Goal: Transaction & Acquisition: Purchase product/service

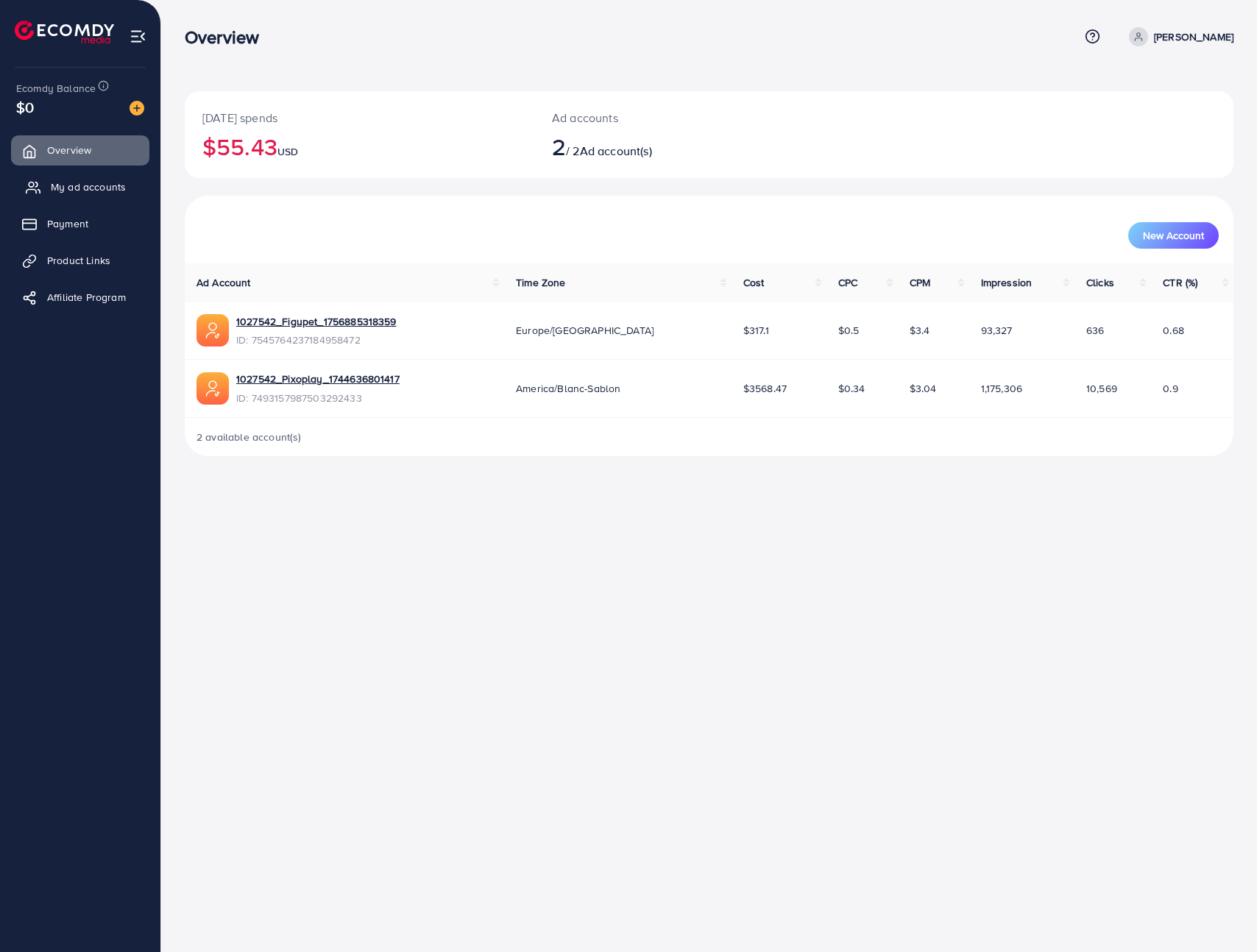
click at [94, 179] on span "My ad accounts" at bounding box center [88, 187] width 75 height 15
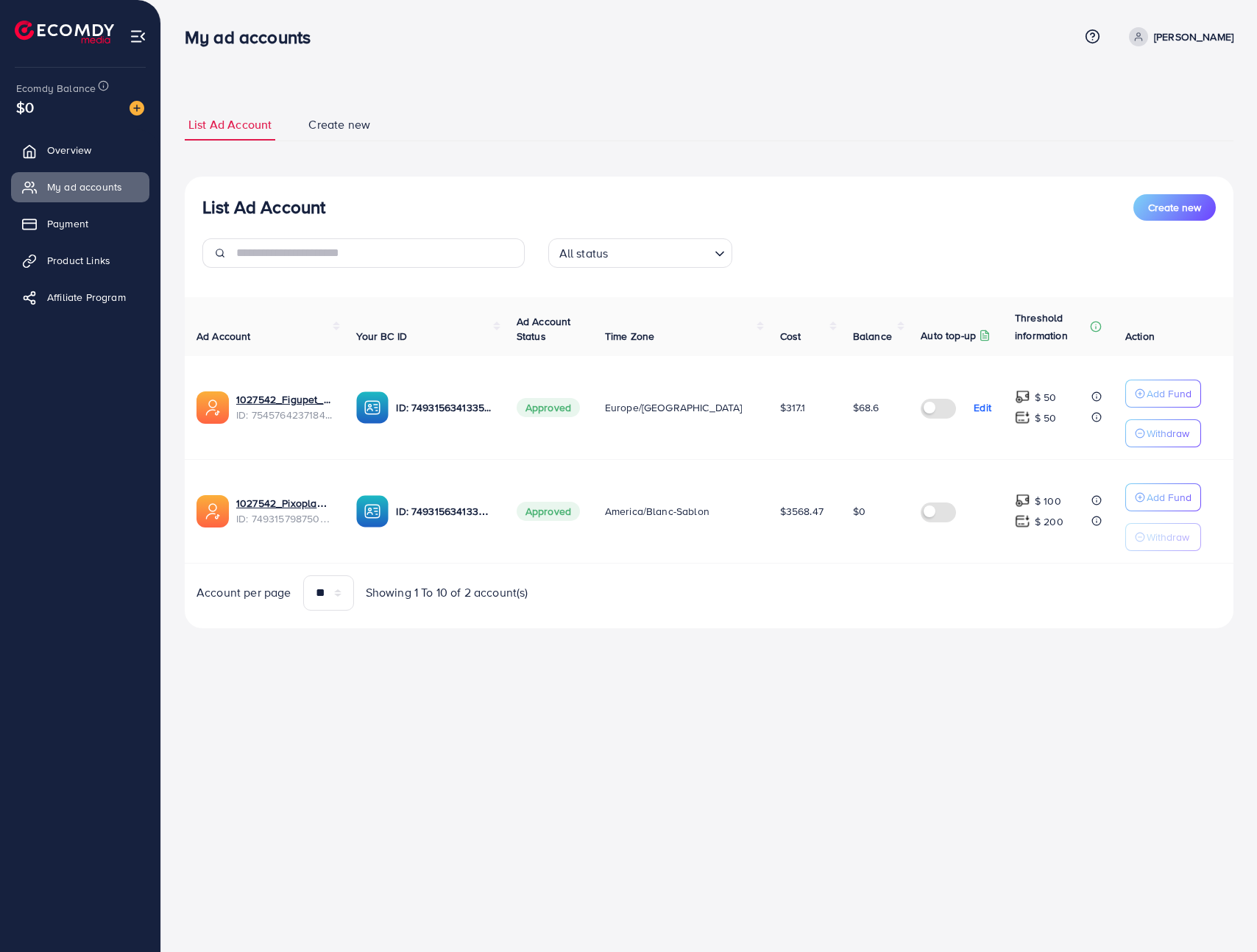
drag, startPoint x: 792, startPoint y: 411, endPoint x: 766, endPoint y: 405, distance: 26.7
click at [769, 406] on td "$317.1" at bounding box center [805, 408] width 73 height 104
click at [792, 395] on td "$317.1" at bounding box center [805, 408] width 73 height 104
click at [147, 108] on div "Ecomdy Balance $0" at bounding box center [80, 99] width 137 height 62
click at [139, 109] on img at bounding box center [137, 108] width 15 height 15
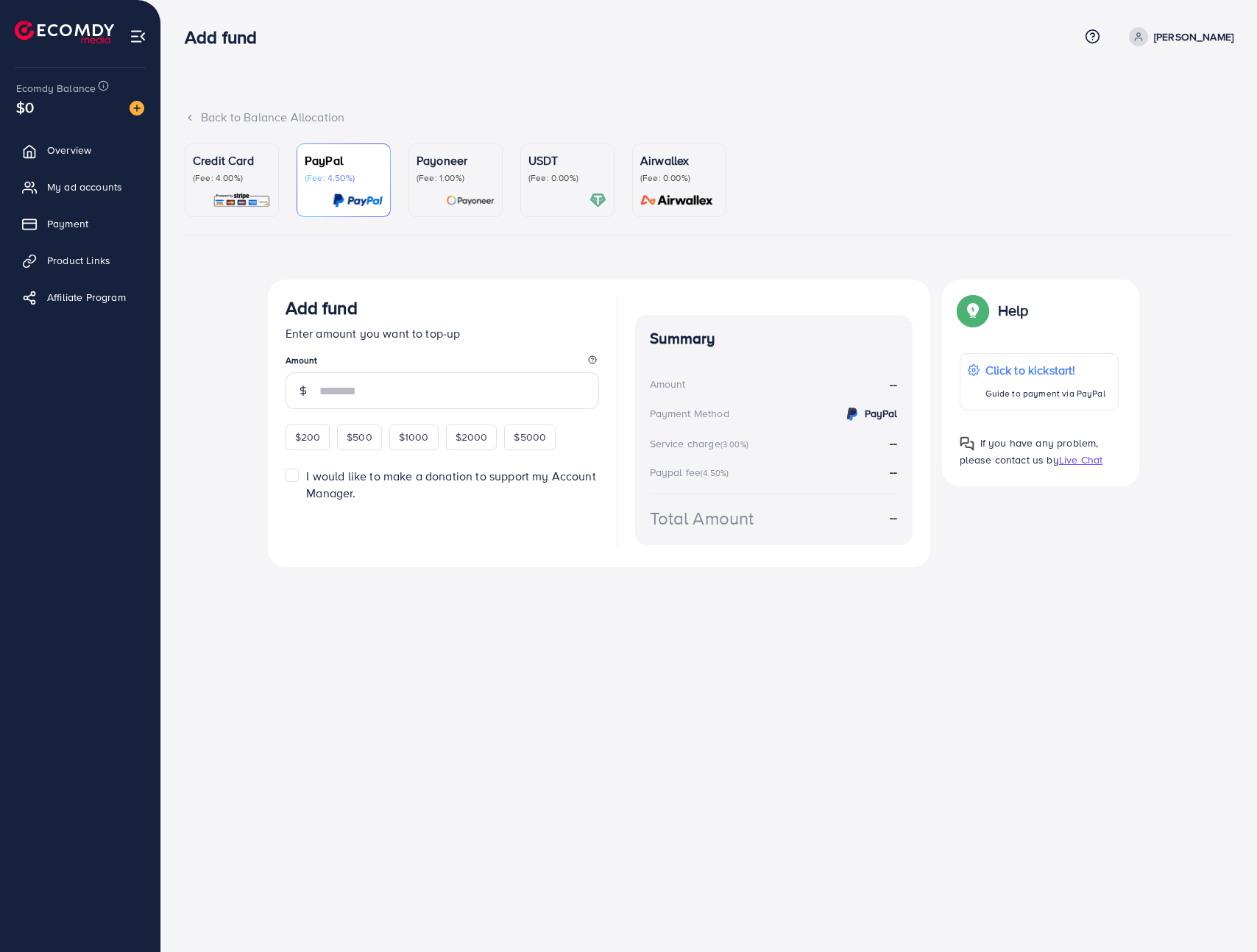
click at [760, 143] on ul "Credit Card (Fee: 4.00%) PayPal (Fee: 4.50%) Payoneer (Fee: 1.00%) USDT (Fee: 0…" at bounding box center [709, 189] width 1049 height 92
click at [633, 157] on link "Airwallex (Fee: 0.00%)" at bounding box center [679, 180] width 94 height 74
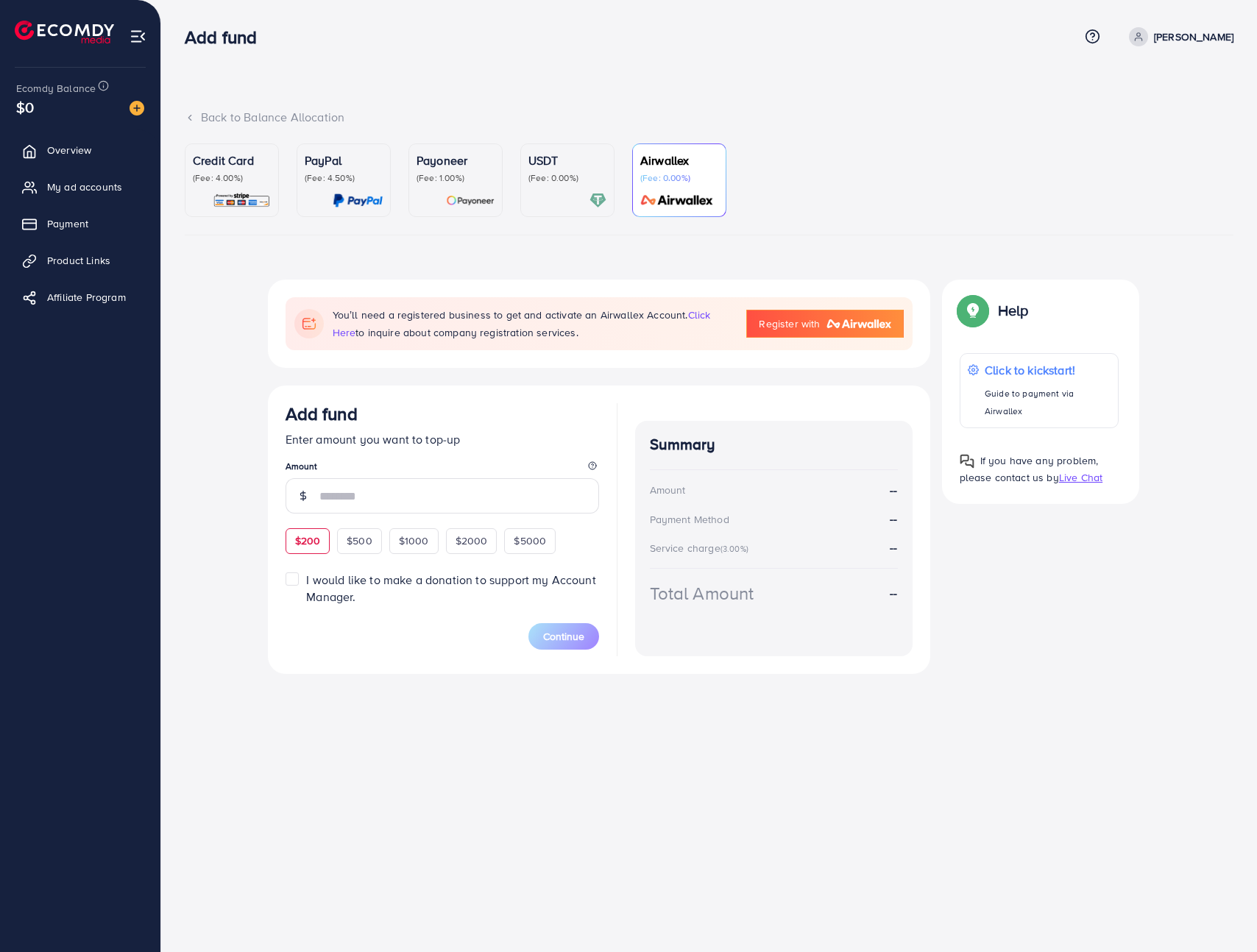
click at [302, 551] on div "$200" at bounding box center [308, 541] width 45 height 25
type input "***"
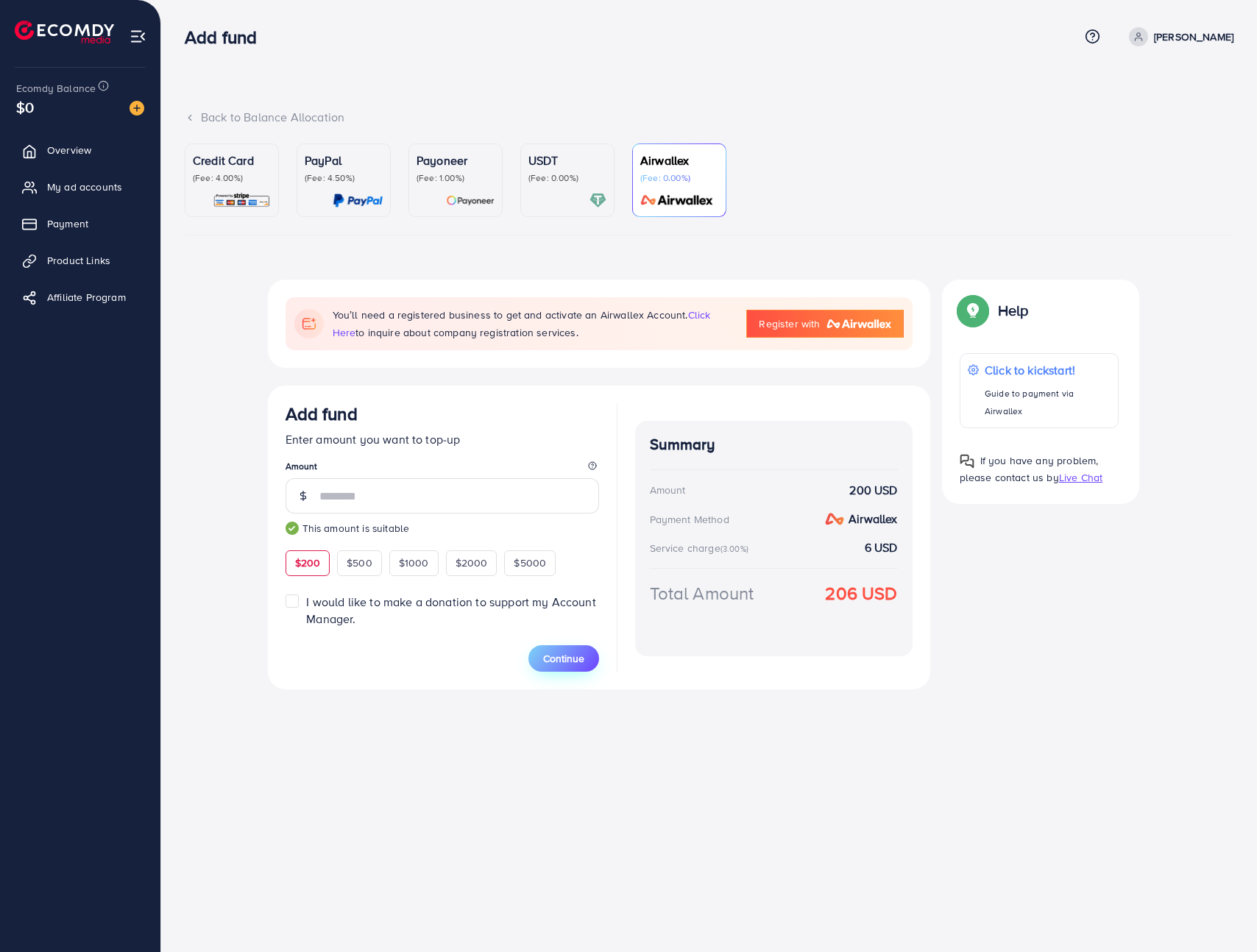
click at [554, 653] on span "Continue" at bounding box center [563, 659] width 41 height 15
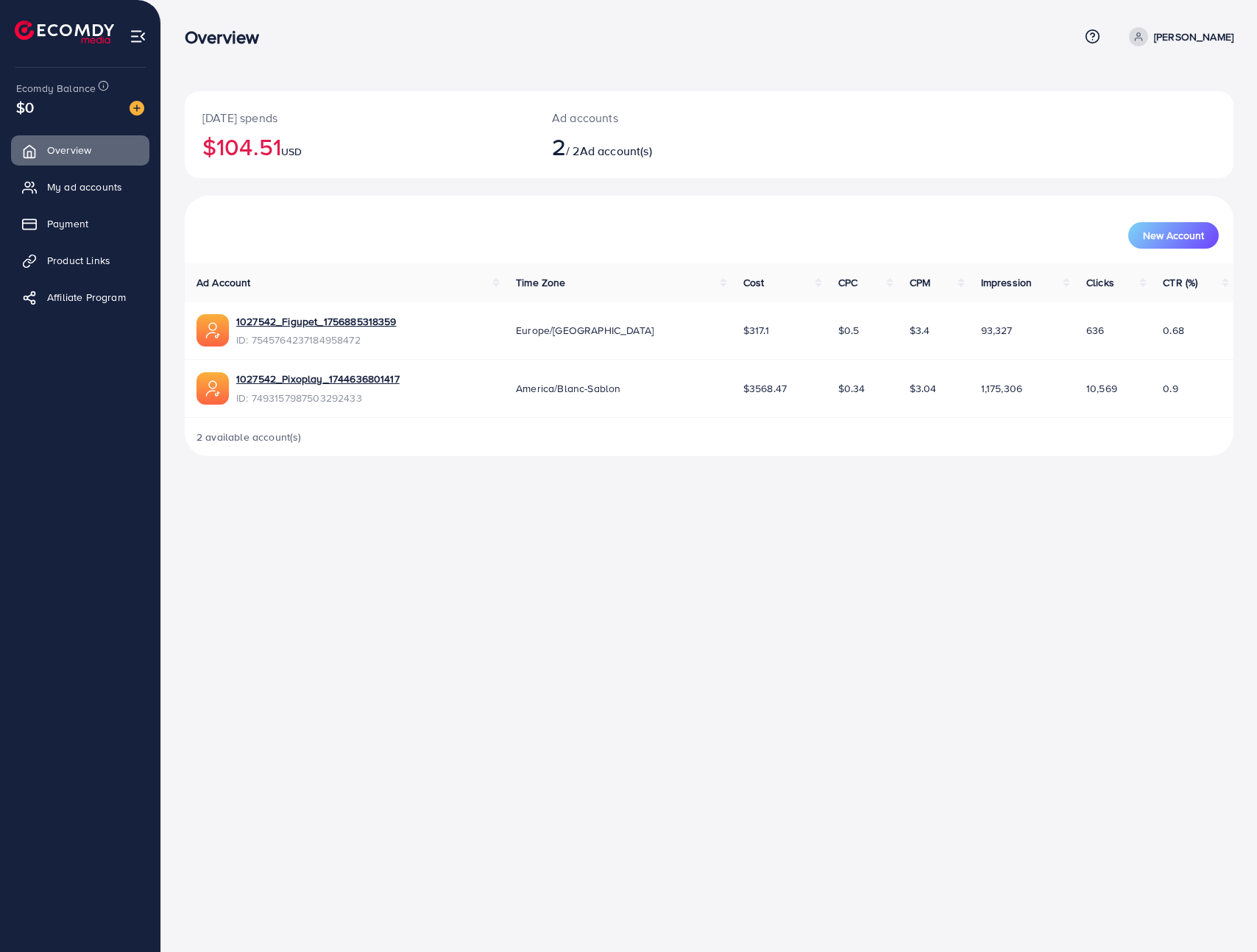
click at [119, 105] on div at bounding box center [131, 107] width 26 height 17
click at [143, 109] on img at bounding box center [137, 108] width 15 height 15
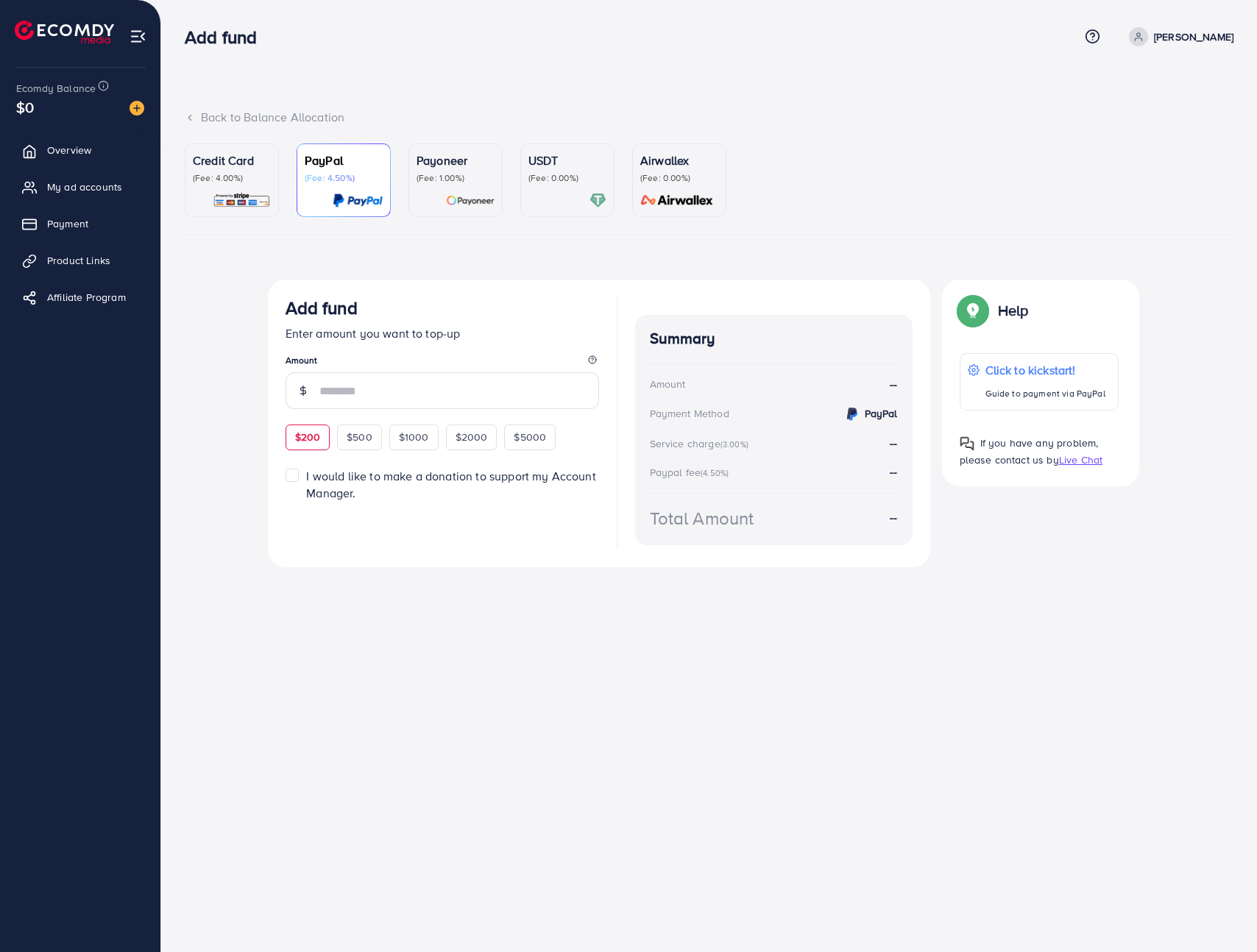
click at [323, 429] on div "$200" at bounding box center [308, 438] width 45 height 25
type input "***"
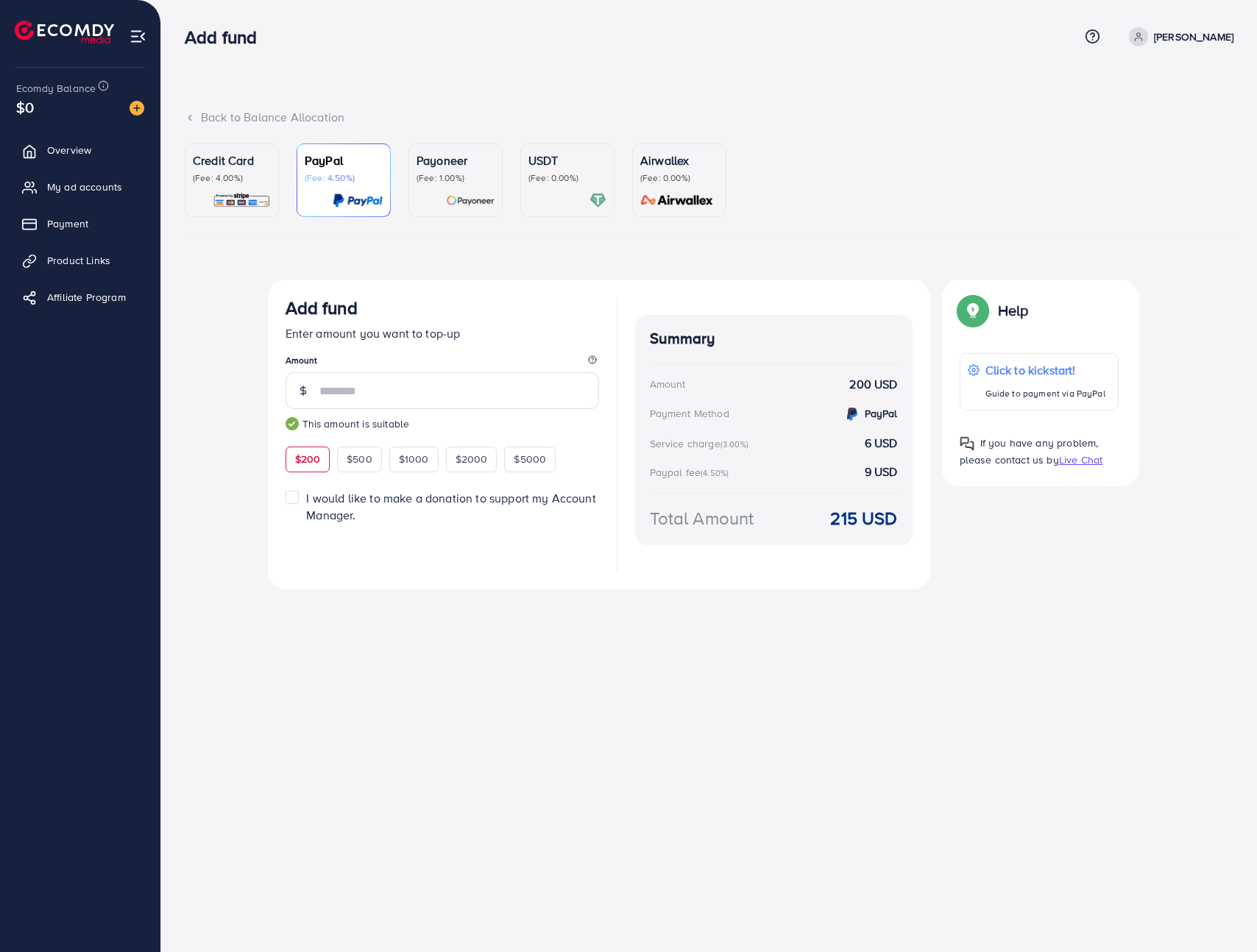
click at [668, 168] on p "Airwallex" at bounding box center [679, 161] width 78 height 18
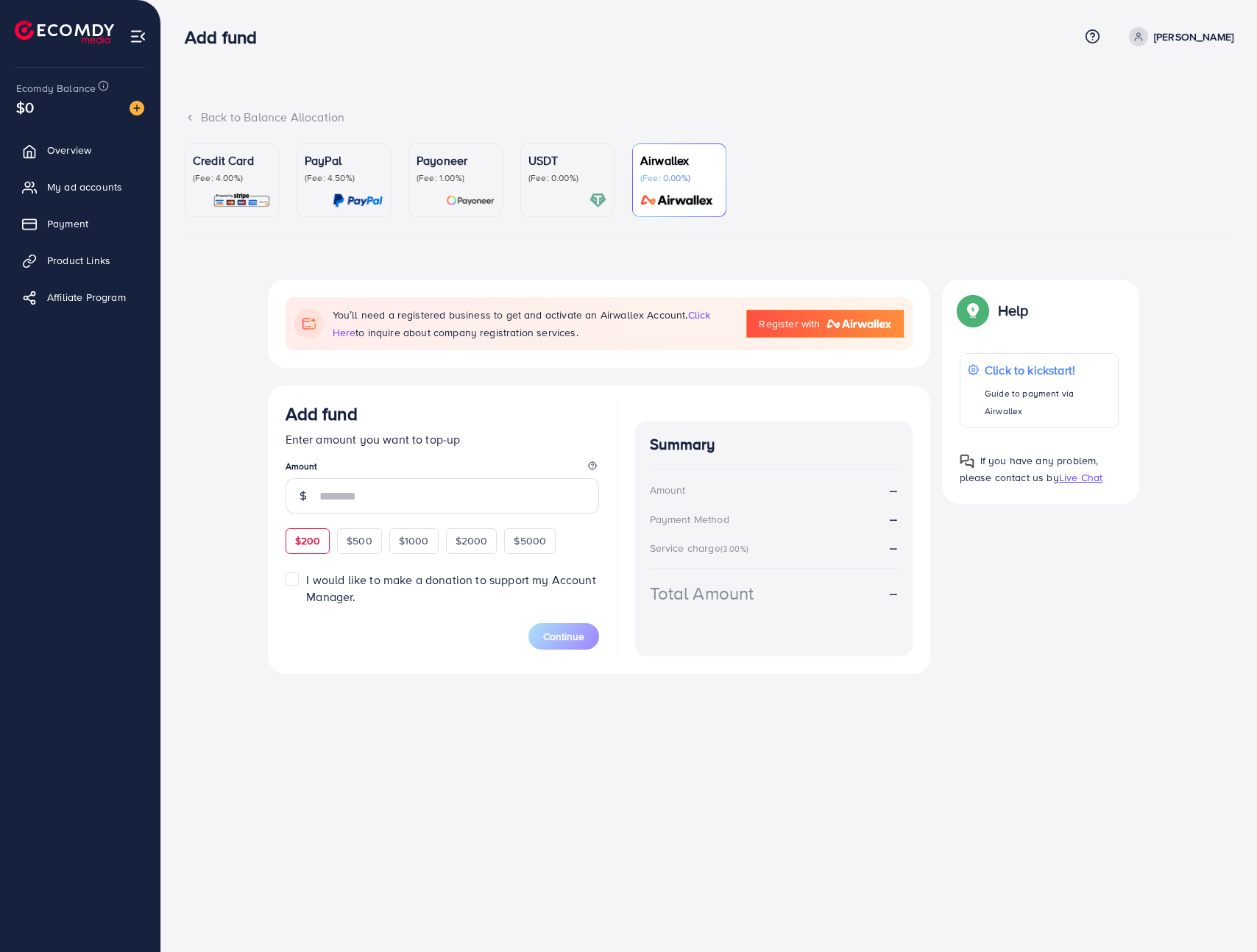
click at [306, 529] on div "$200" at bounding box center [308, 541] width 45 height 25
type input "***"
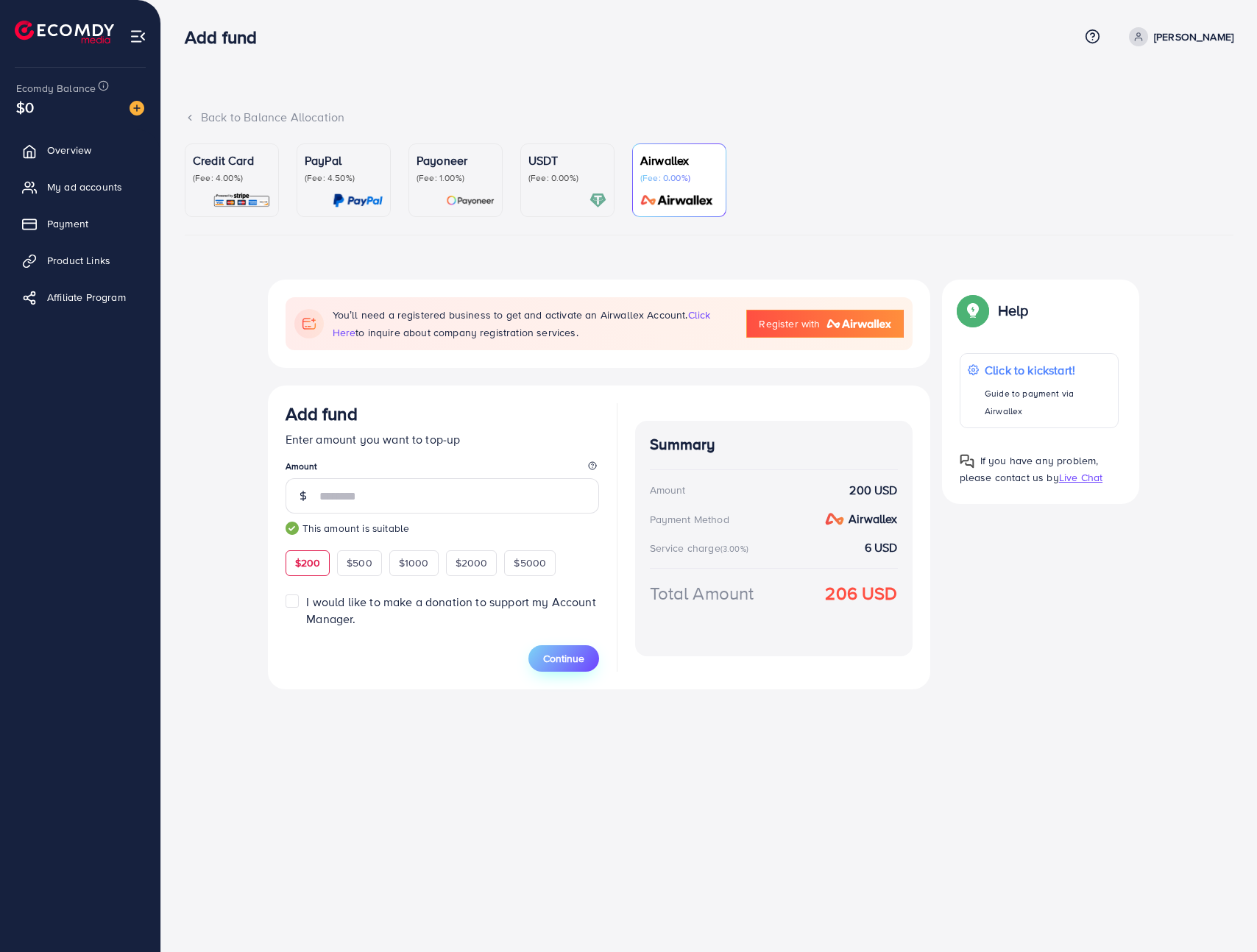
click at [556, 658] on span "Continue" at bounding box center [563, 659] width 41 height 15
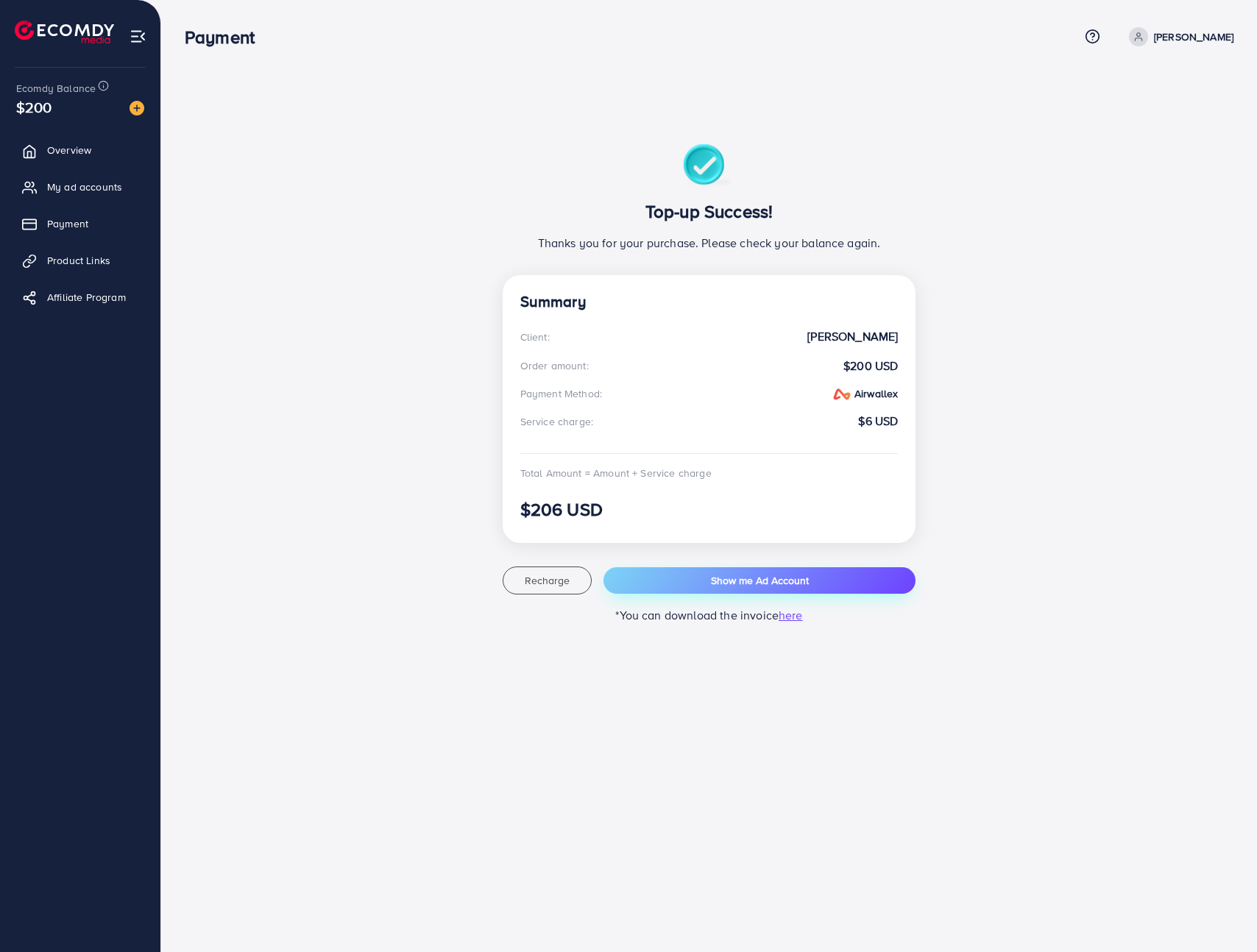
click at [705, 582] on button "Show me Ad Account" at bounding box center [760, 580] width 312 height 26
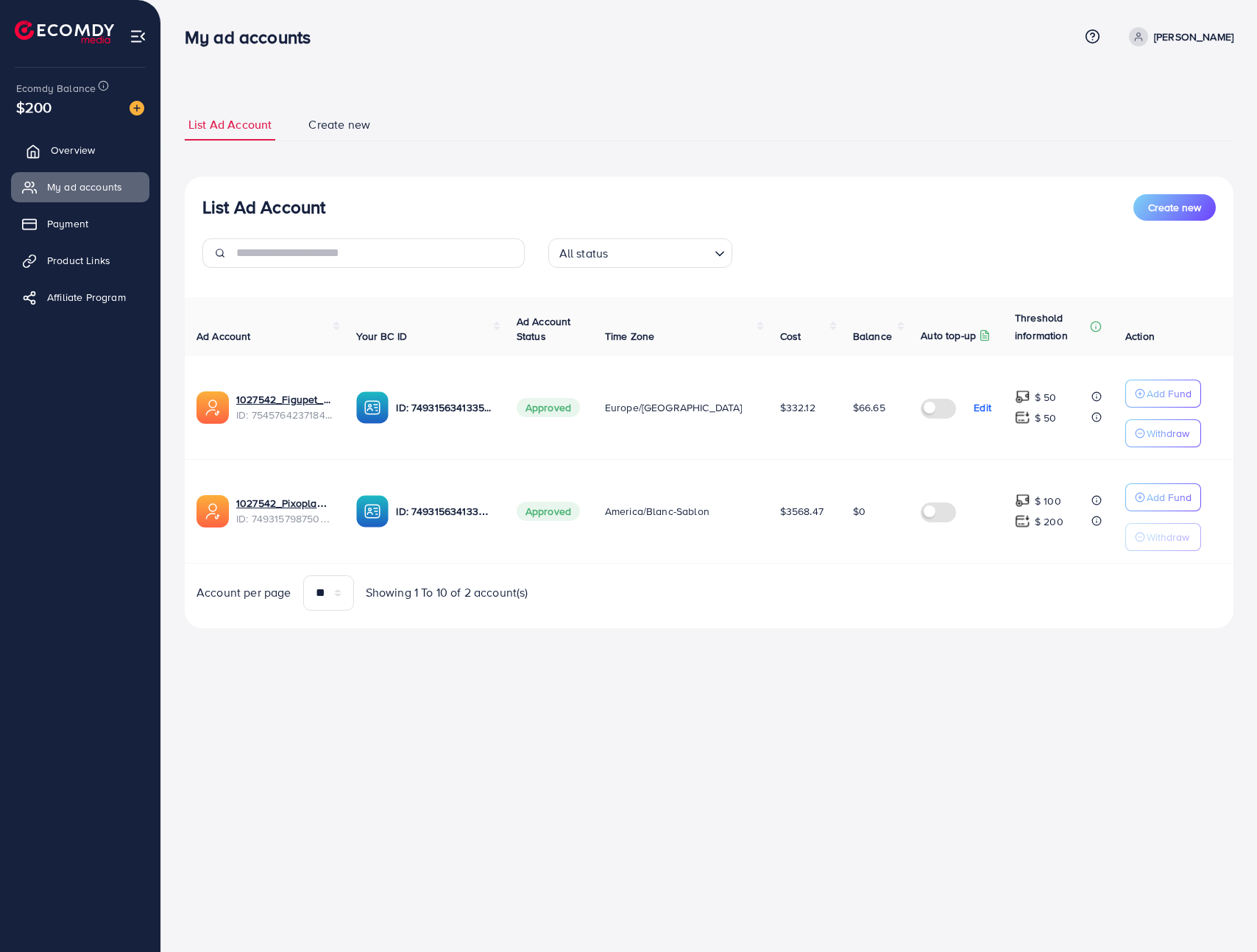
click at [108, 153] on link "Overview" at bounding box center [80, 149] width 138 height 29
